Goal: Find specific fact: Find specific fact

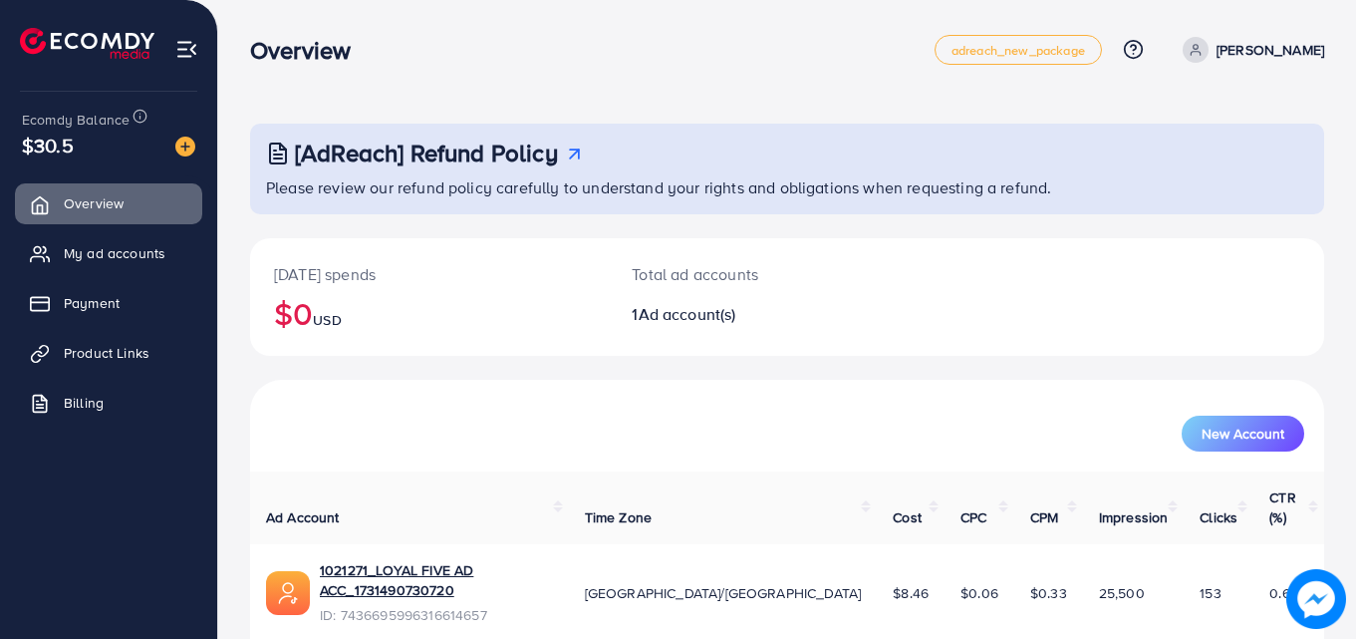
click at [1322, 597] on img at bounding box center [1317, 599] width 60 height 60
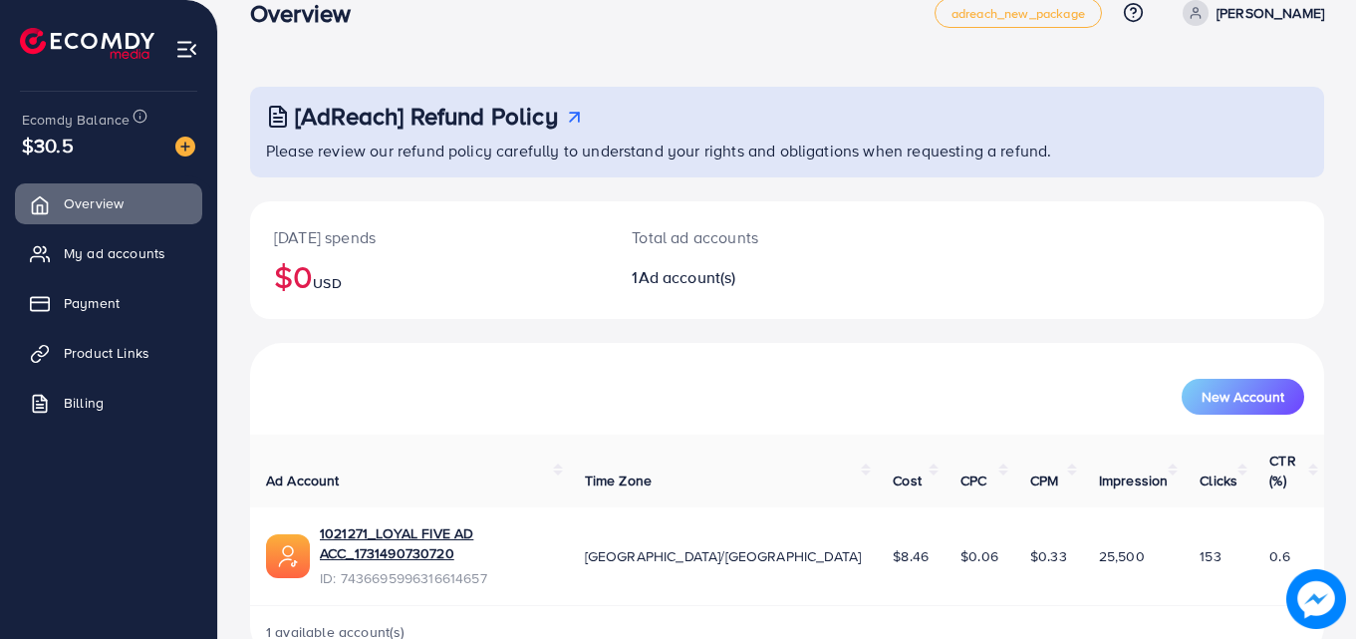
scroll to position [47, 0]
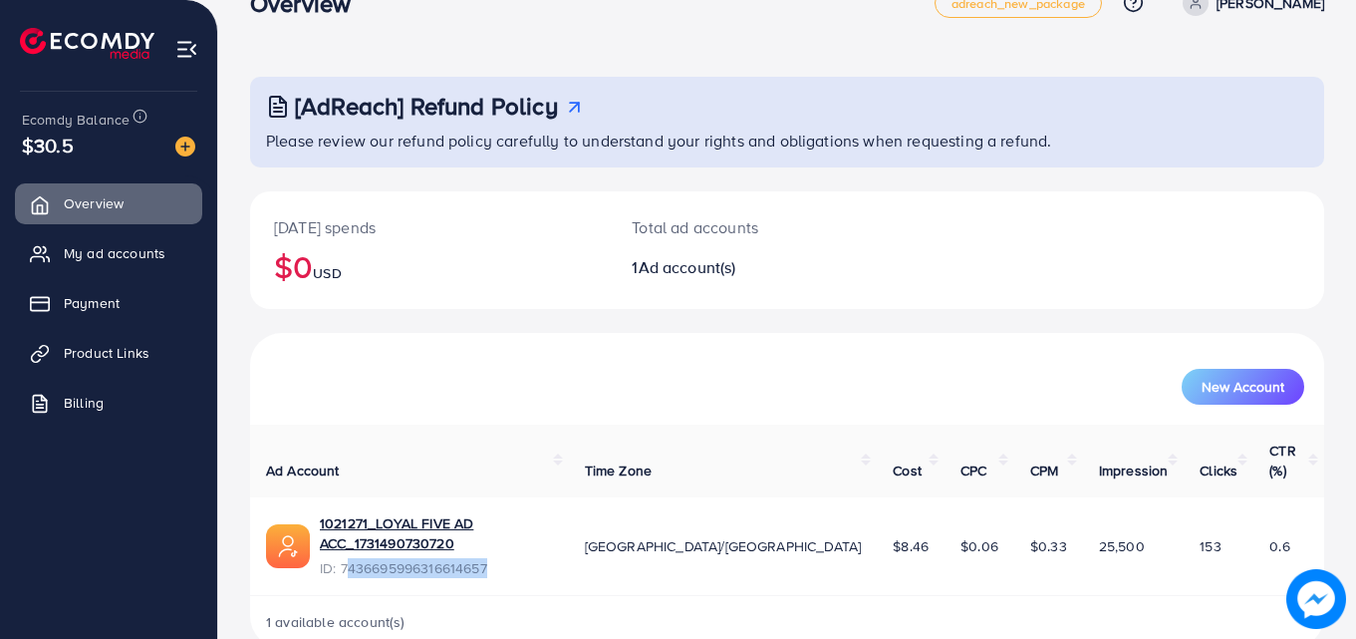
drag, startPoint x: 345, startPoint y: 526, endPoint x: 490, endPoint y: 540, distance: 146.2
click at [490, 540] on td "1021271_LOYAL FIVE AD ACC_1731490730720 ID: 7436695996316614657" at bounding box center [409, 546] width 319 height 98
click at [331, 550] on td "1021271_LOYAL FIVE AD ACC_1731490730720 ID: 7436695996316614657" at bounding box center [409, 546] width 319 height 98
drag, startPoint x: 339, startPoint y: 527, endPoint x: 507, endPoint y: 531, distance: 168.5
click at [507, 558] on span "ID: 7436695996316614657" at bounding box center [436, 568] width 233 height 20
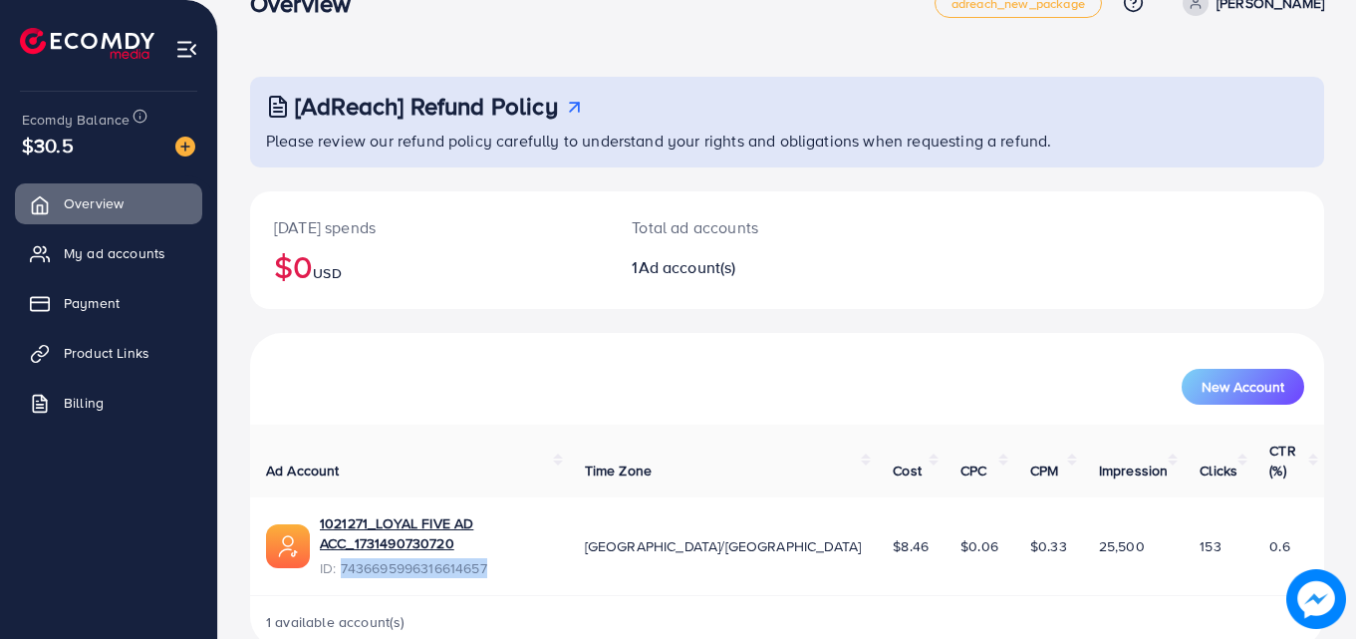
copy span "7436695996316614657"
click at [501, 513] on link "1021271_LOYAL FIVE AD ACC_1731490730720" at bounding box center [436, 533] width 233 height 41
